Goal: Transaction & Acquisition: Book appointment/travel/reservation

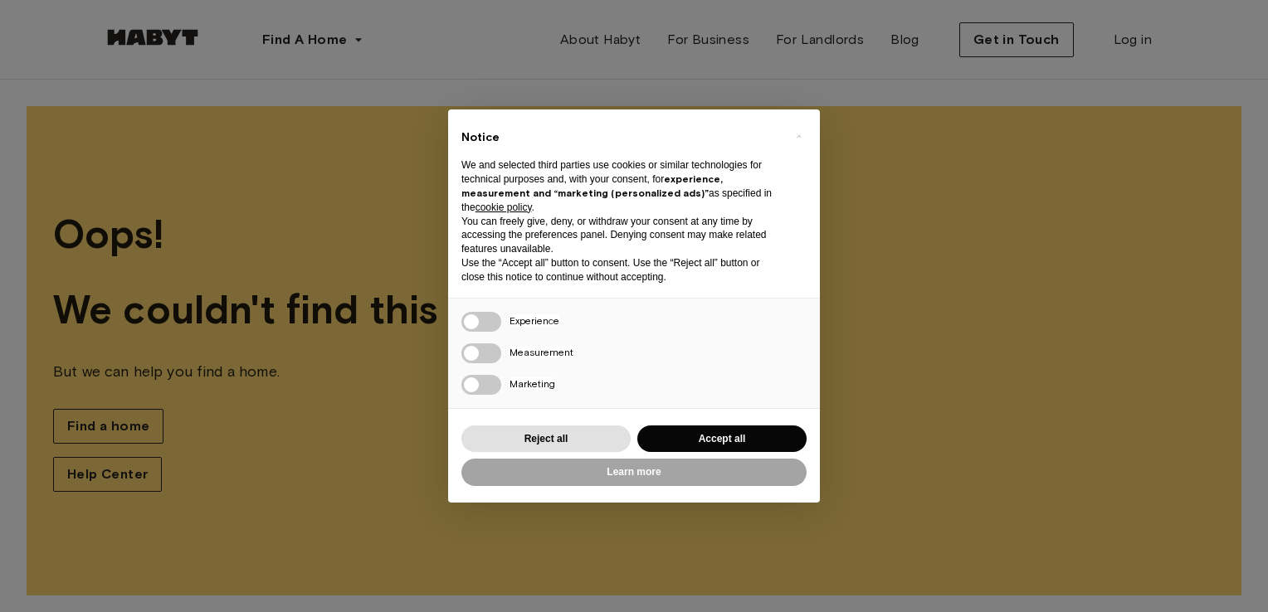
click at [1016, 232] on div "× Notice We and selected third parties use cookies or similar technologies for …" at bounding box center [634, 306] width 1268 height 612
click at [598, 436] on button "Reject all" at bounding box center [545, 439] width 169 height 27
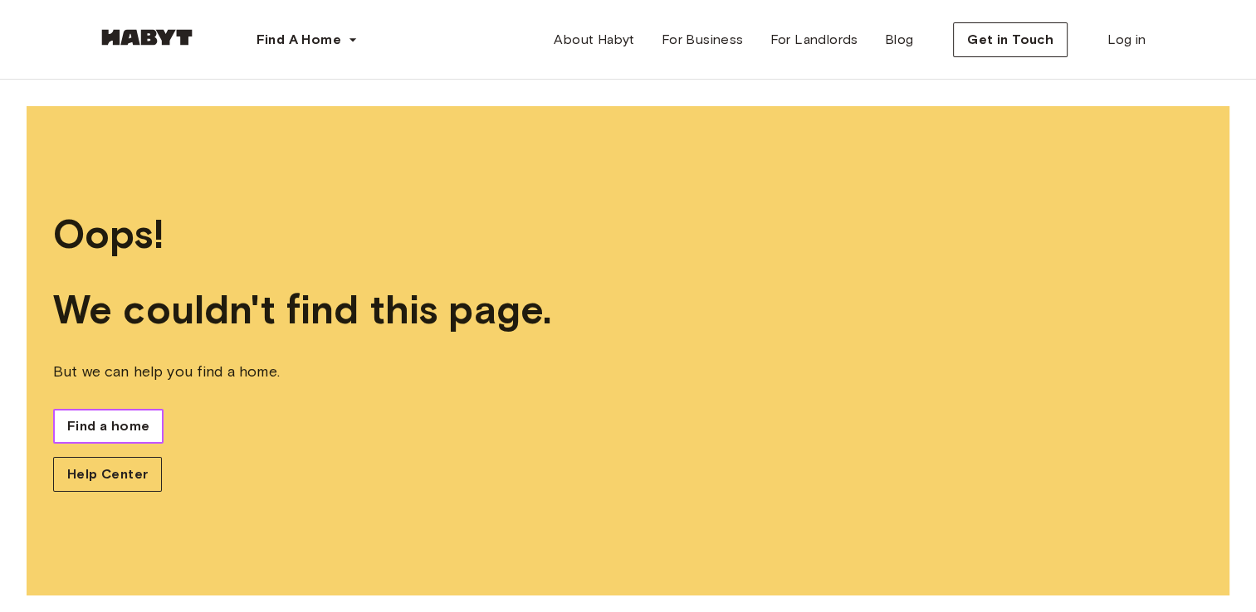
click at [116, 428] on span "Find a home" at bounding box center [108, 427] width 82 height 20
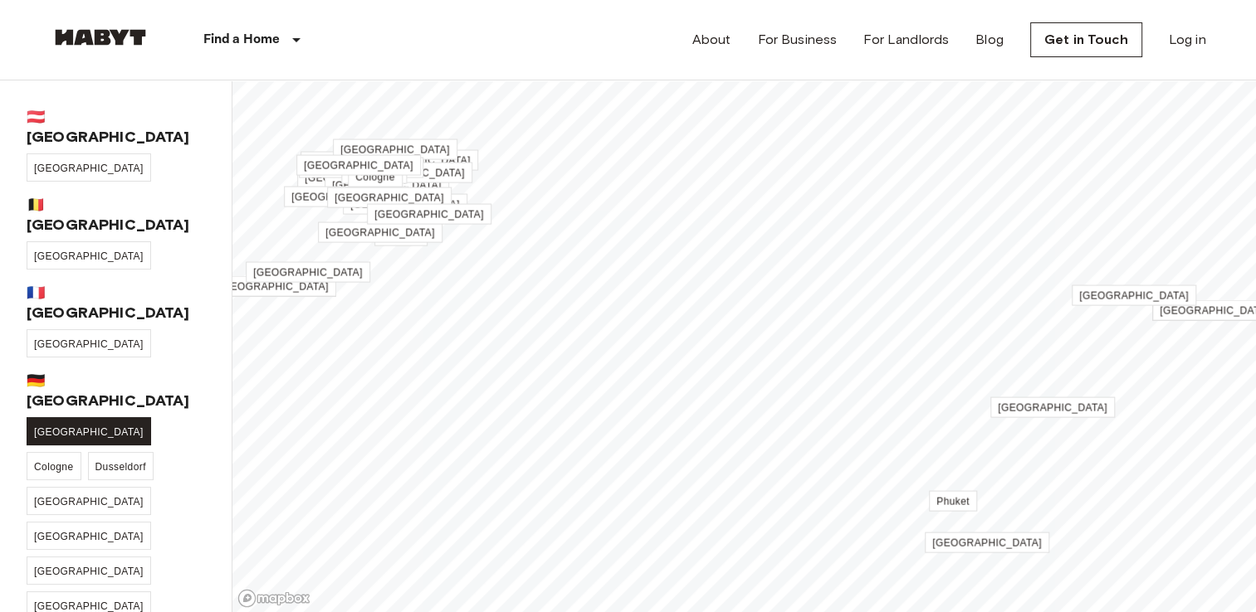
click at [55, 427] on span "[GEOGRAPHIC_DATA]" at bounding box center [89, 433] width 110 height 12
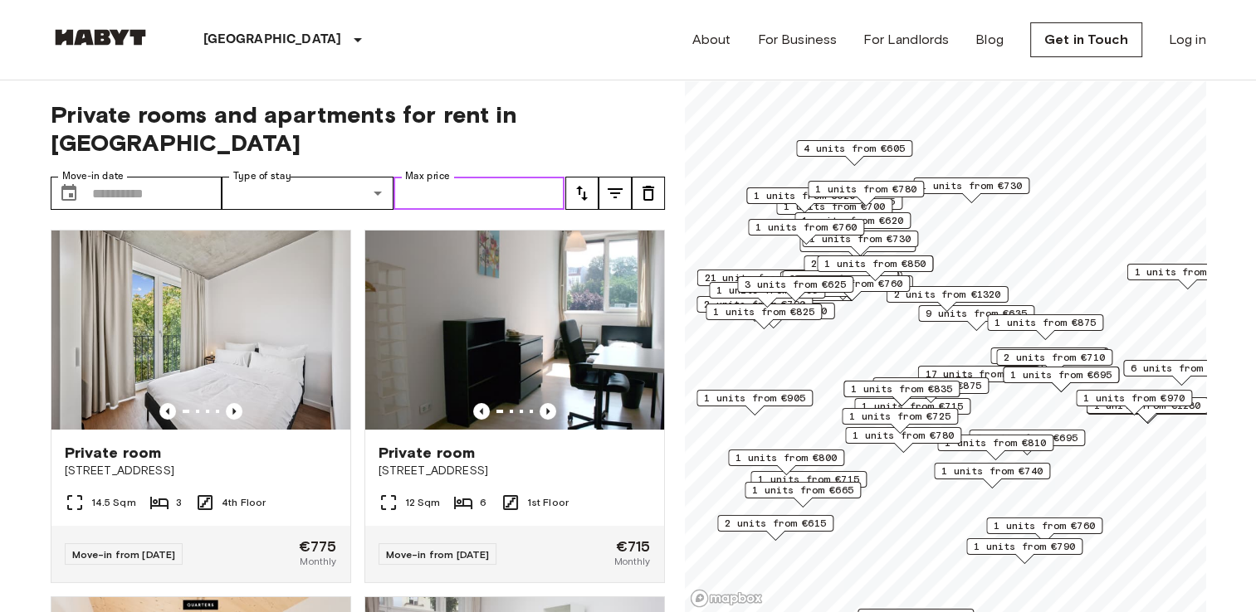
click at [448, 177] on input "Max price" at bounding box center [479, 193] width 172 height 33
type input "*"
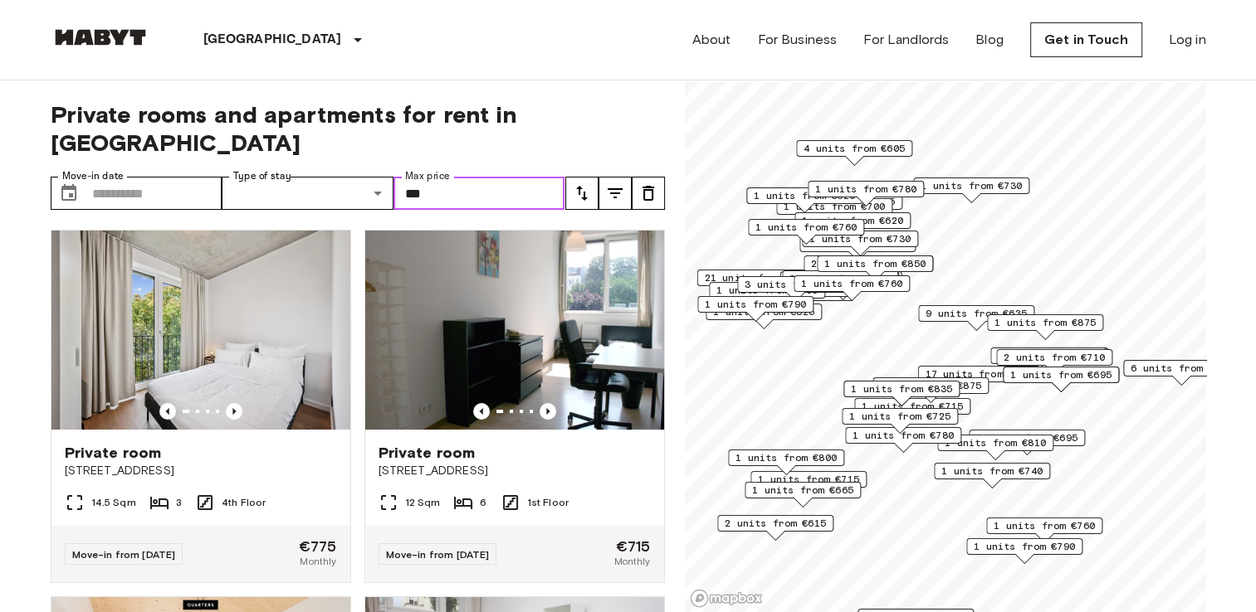
type input "***"
click at [621, 183] on icon "tune" at bounding box center [615, 193] width 20 height 20
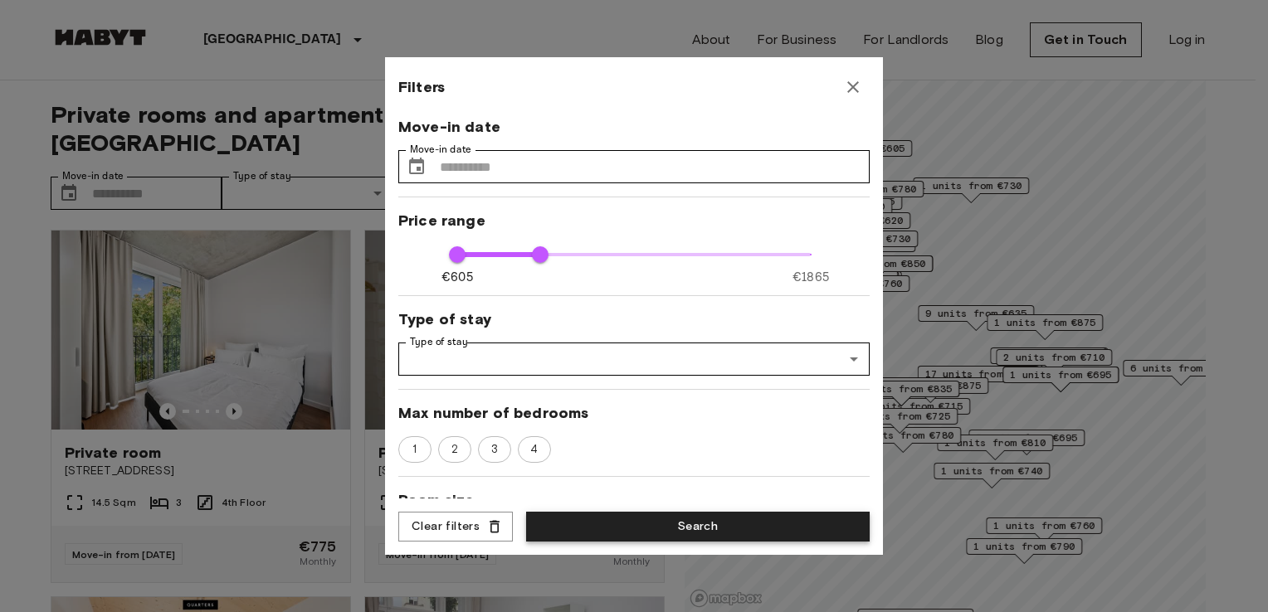
click at [707, 536] on button "Search" at bounding box center [698, 527] width 344 height 31
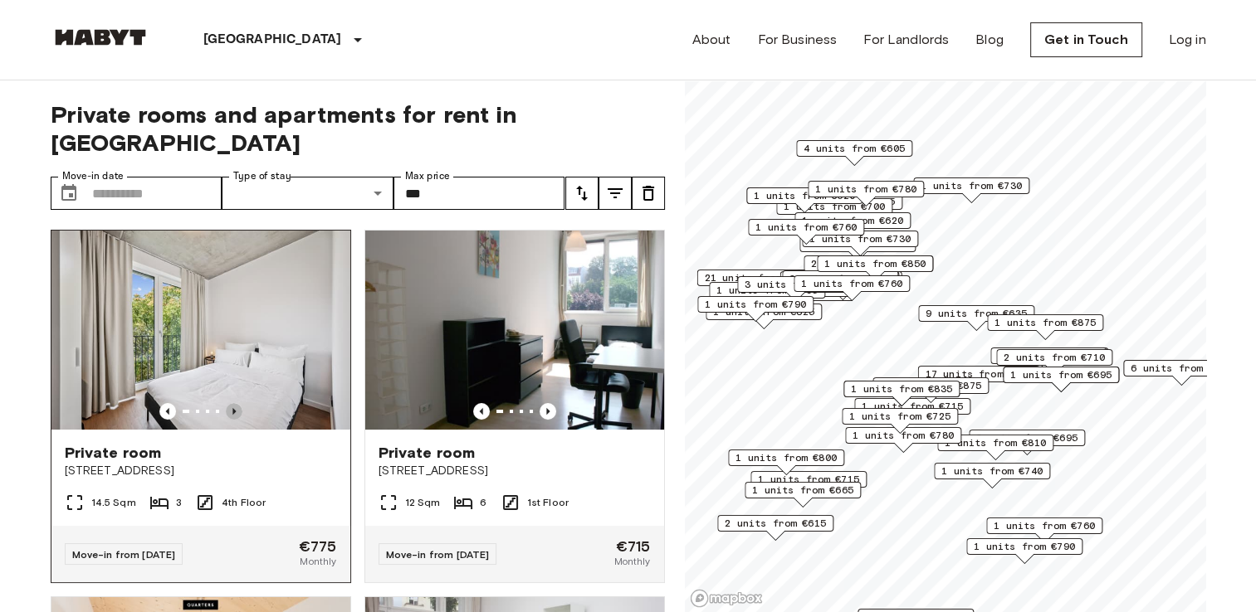
click at [231, 403] on icon "Previous image" at bounding box center [234, 411] width 17 height 17
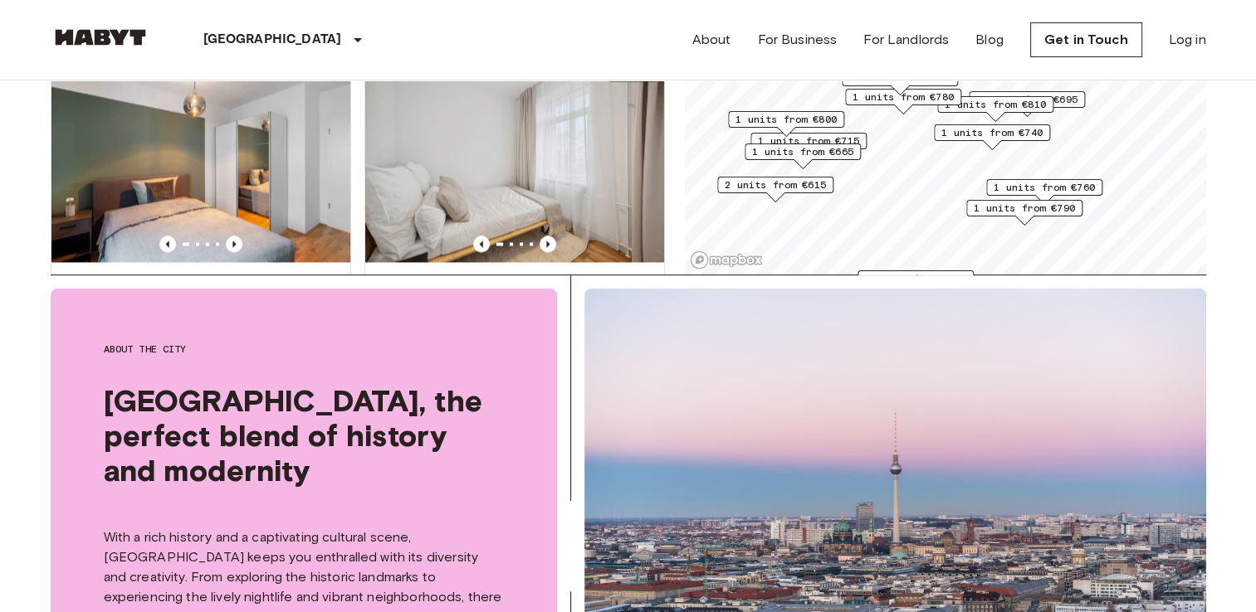
scroll to position [353, 0]
